Goal: Navigation & Orientation: Understand site structure

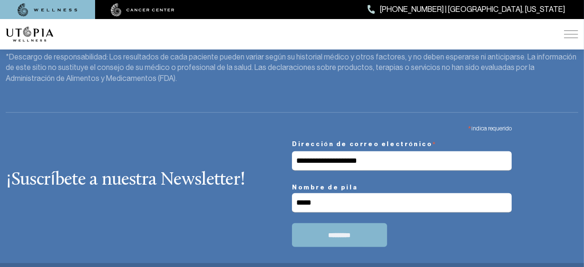
click at [353, 237] on input "*********" at bounding box center [339, 235] width 95 height 24
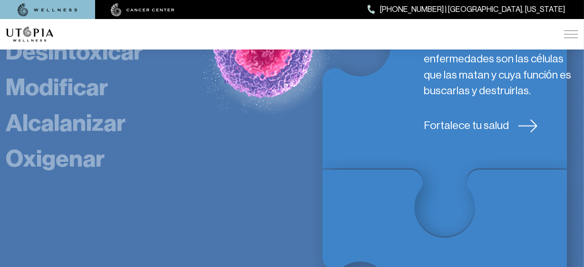
scroll to position [1594, 0]
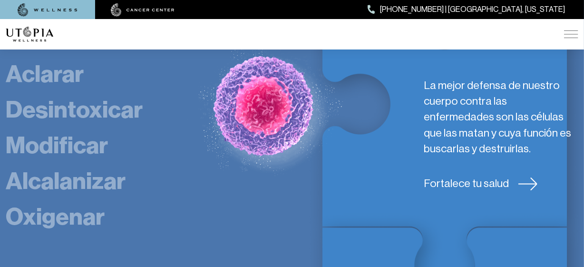
click at [530, 177] on icon at bounding box center [529, 183] width 20 height 13
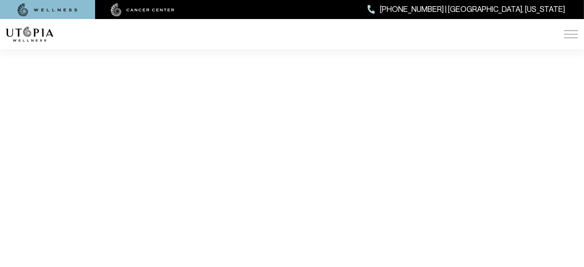
scroll to position [1718, 0]
